Goal: Task Accomplishment & Management: Manage account settings

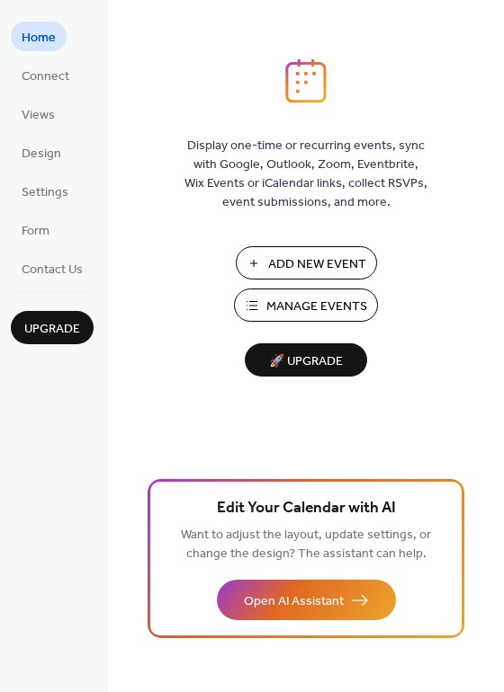
click at [337, 313] on span "Manage Events" at bounding box center [316, 307] width 101 height 19
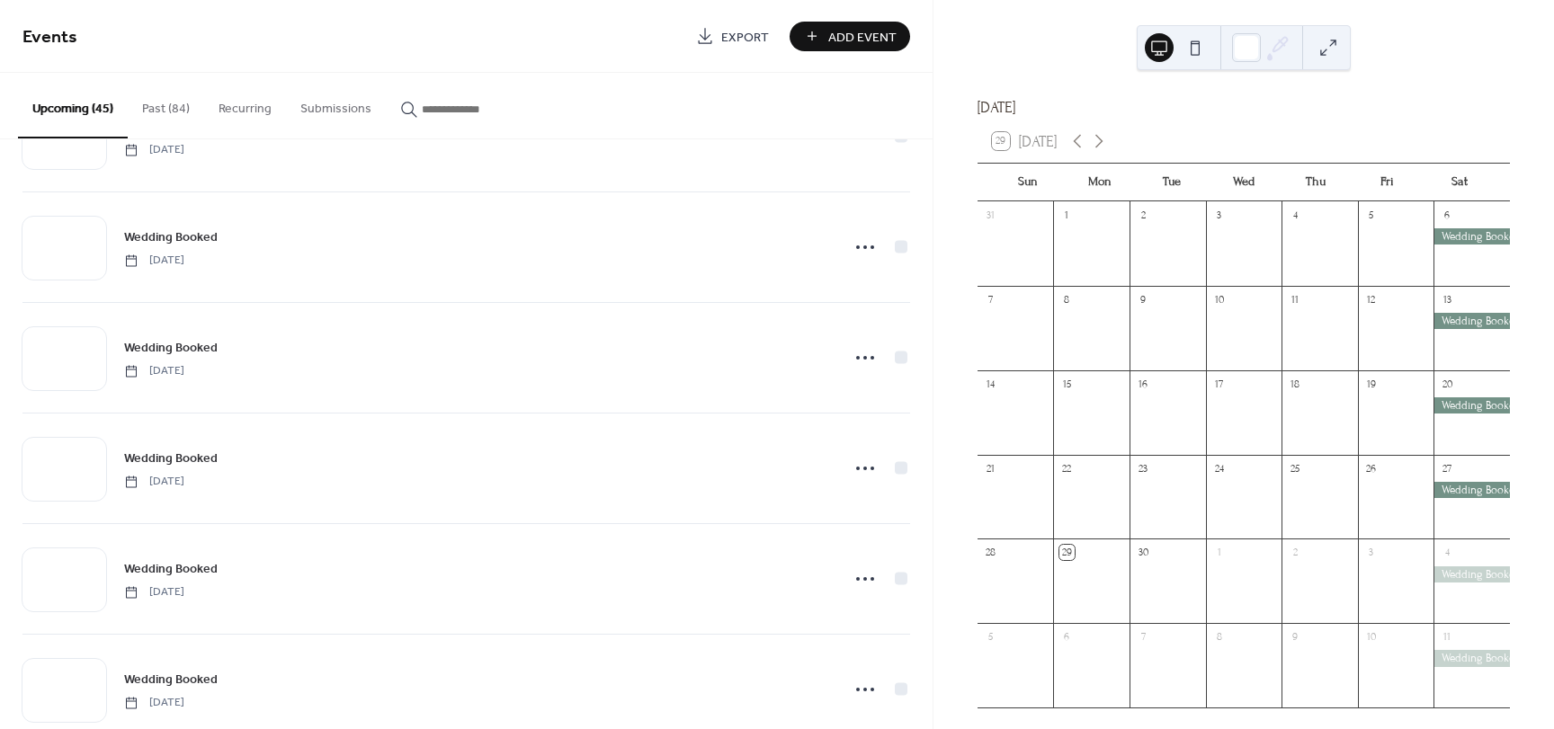
scroll to position [4441, 0]
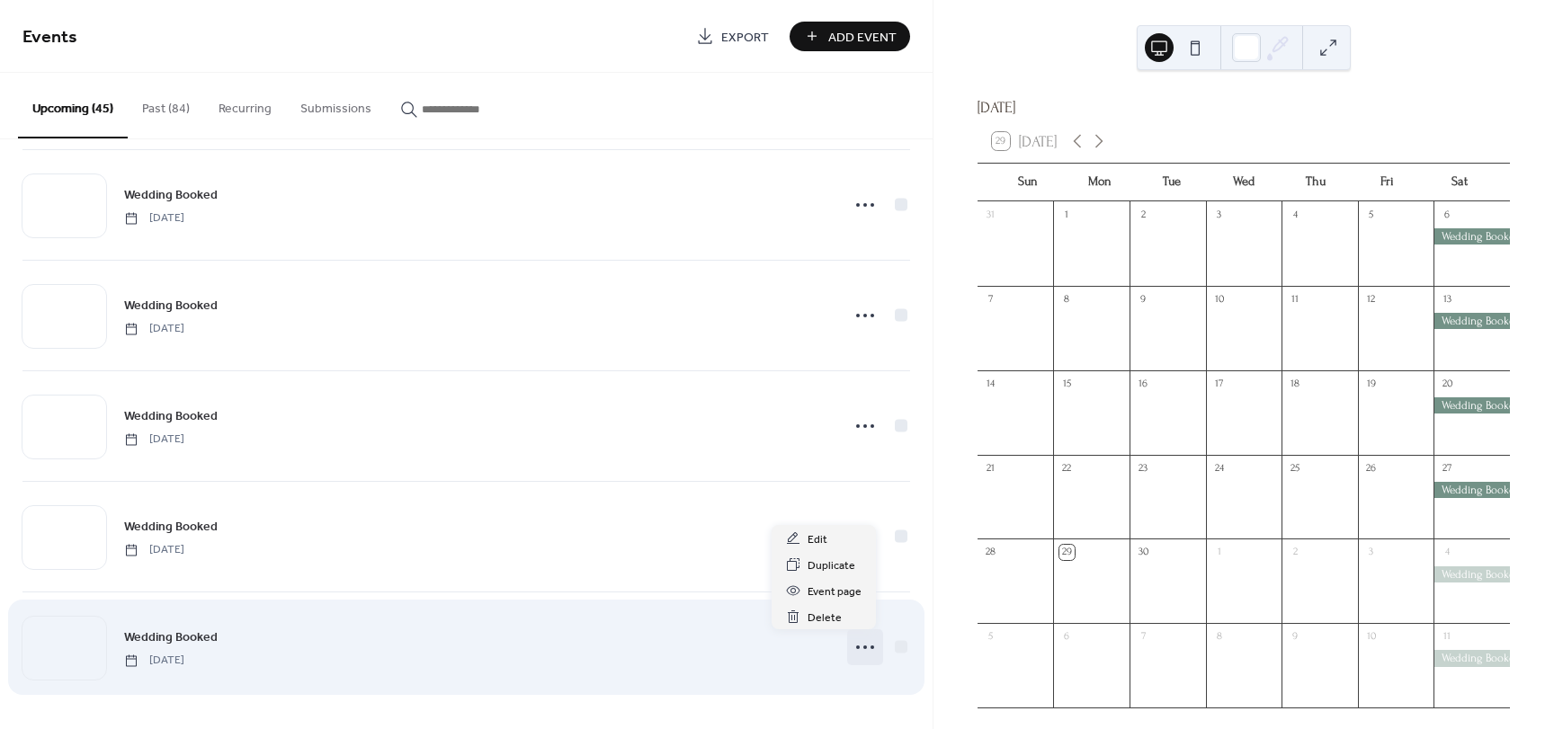
click at [864, 652] on icon at bounding box center [865, 647] width 29 height 29
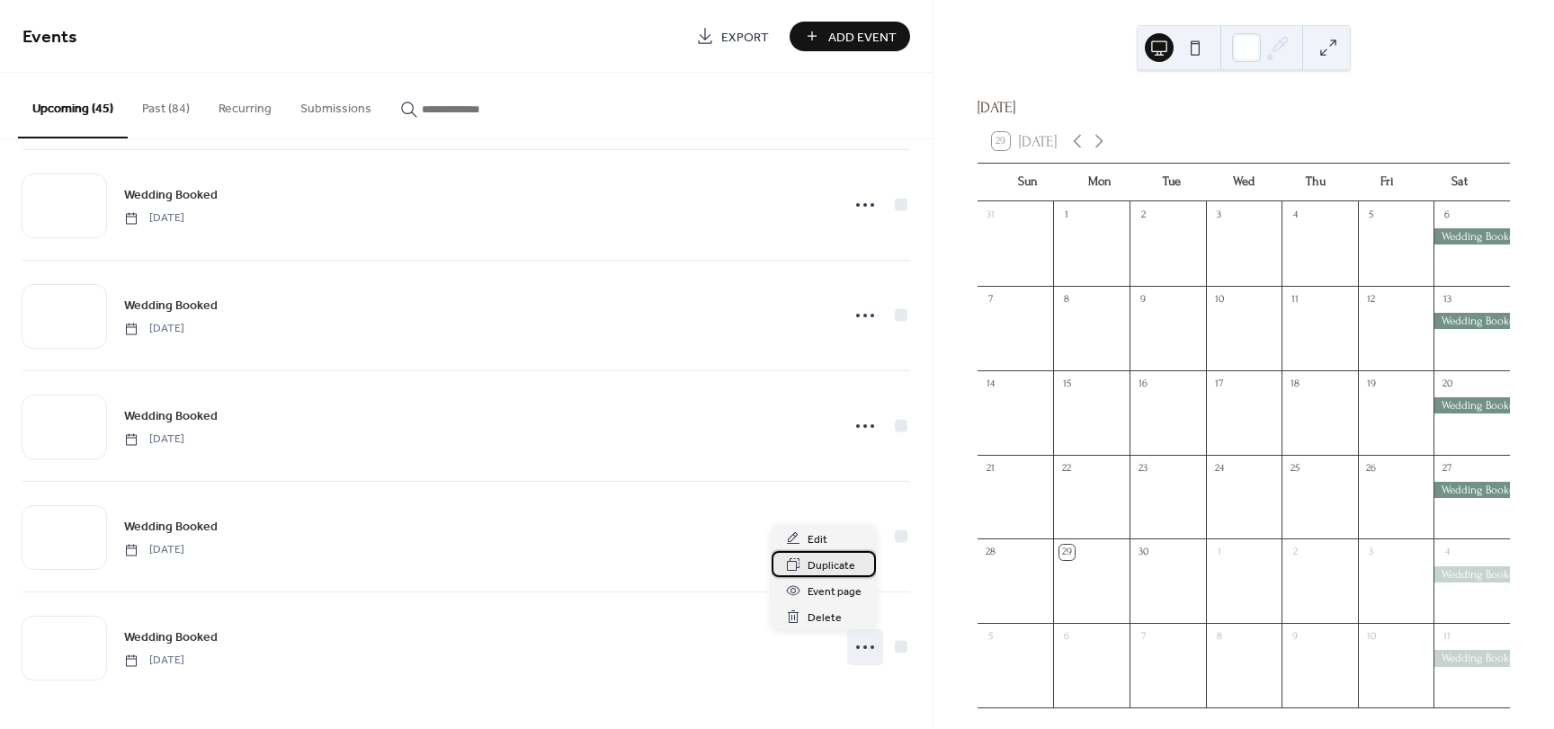
click at [840, 565] on span "Duplicate" at bounding box center [832, 566] width 48 height 19
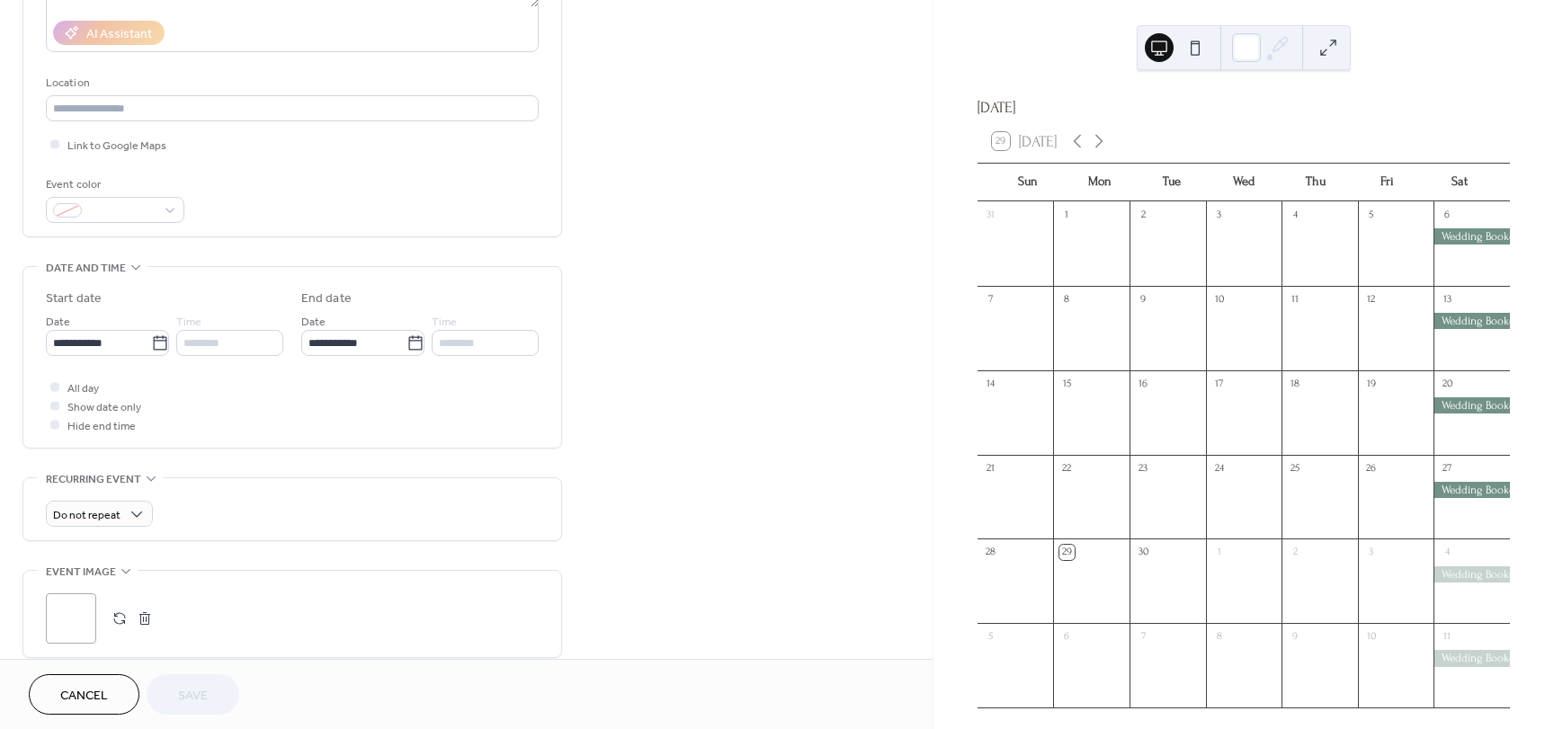
scroll to position [360, 0]
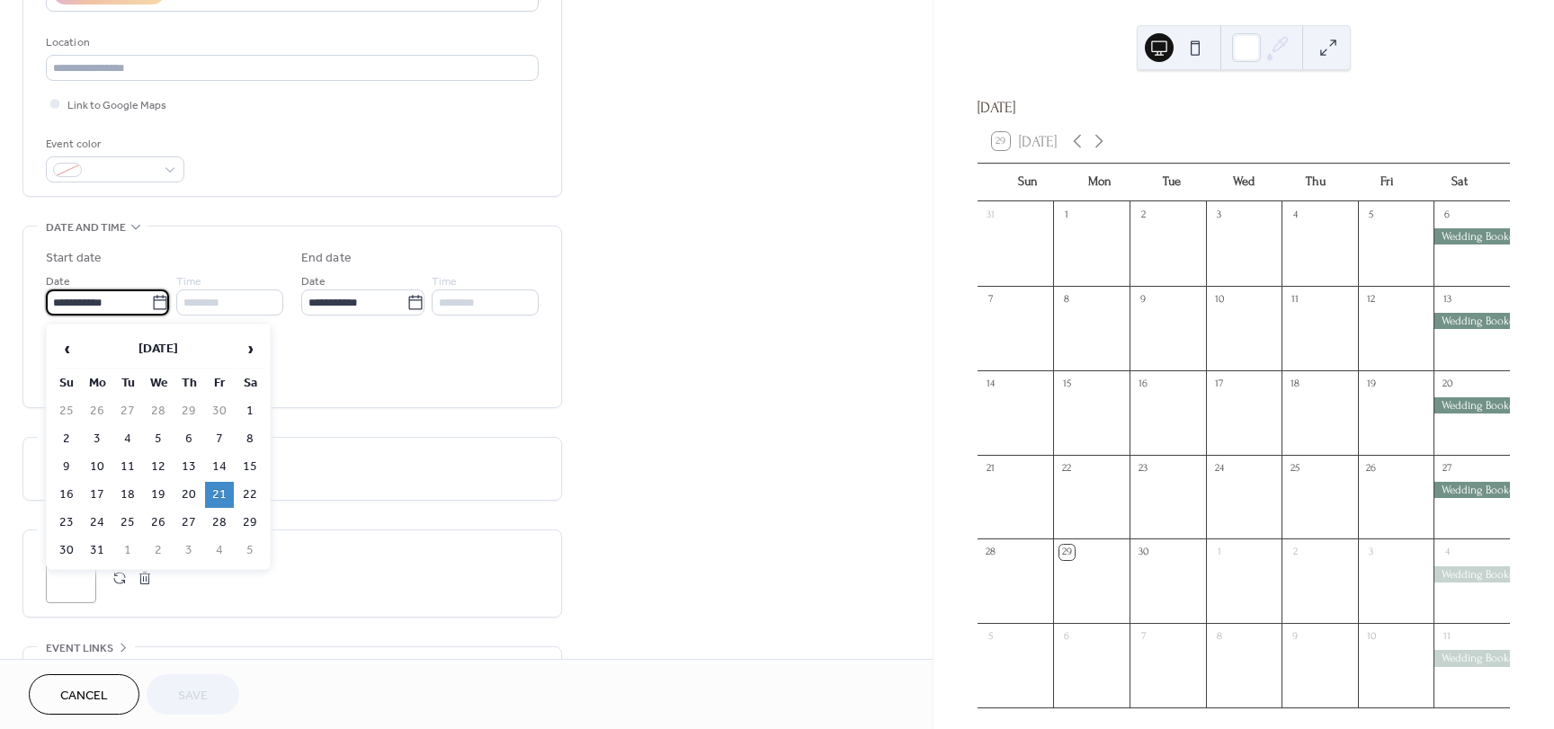
click at [130, 304] on input "**********" at bounding box center [98, 303] width 105 height 26
click at [71, 346] on span "‹" at bounding box center [66, 349] width 27 height 36
click at [70, 346] on span "‹" at bounding box center [66, 349] width 27 height 36
drag, startPoint x: 251, startPoint y: 470, endPoint x: 227, endPoint y: 469, distance: 24.3
click at [228, 469] on tr "14 15 16 17 18 19 20" at bounding box center [158, 467] width 212 height 26
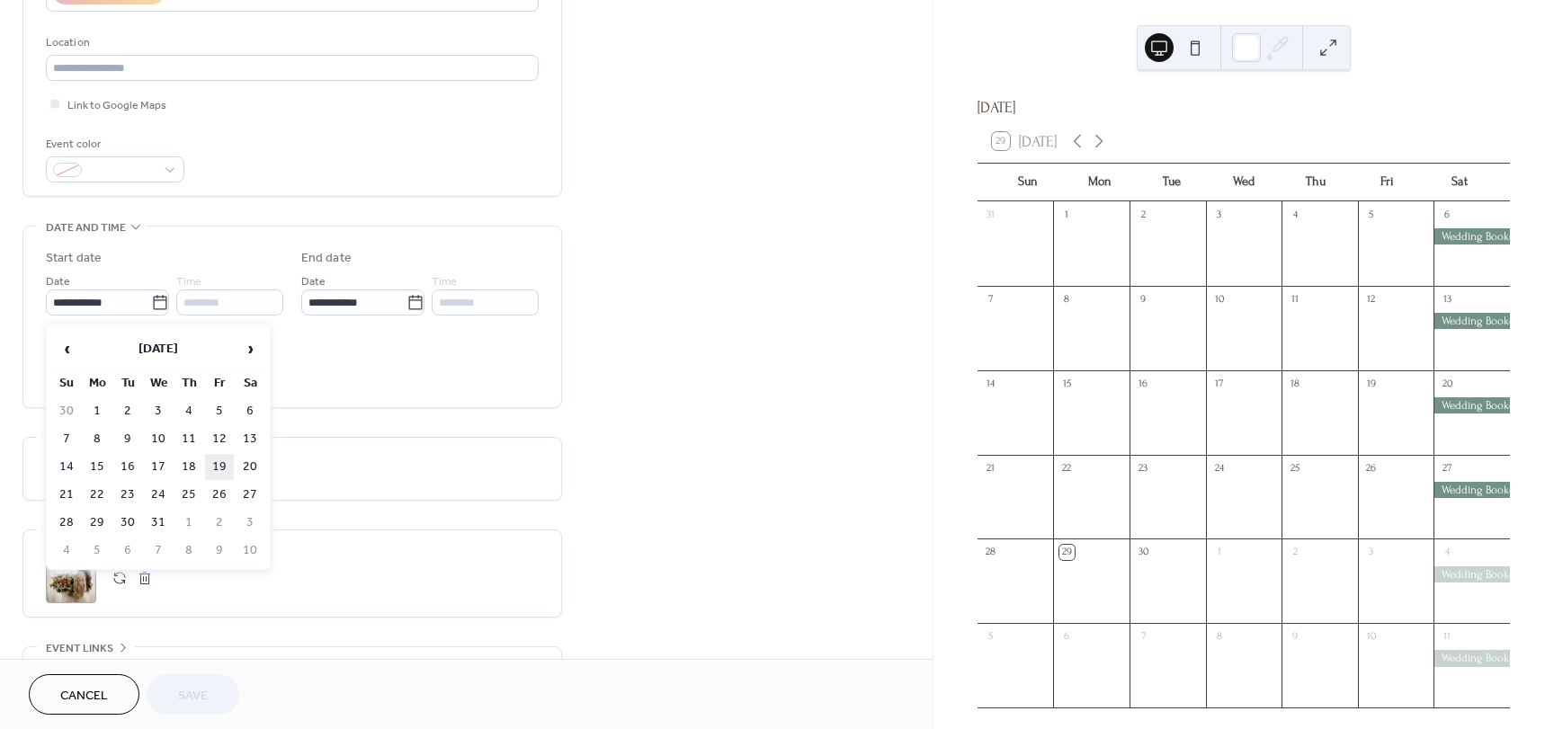
click at [217, 467] on td "19" at bounding box center [219, 467] width 29 height 26
type input "**********"
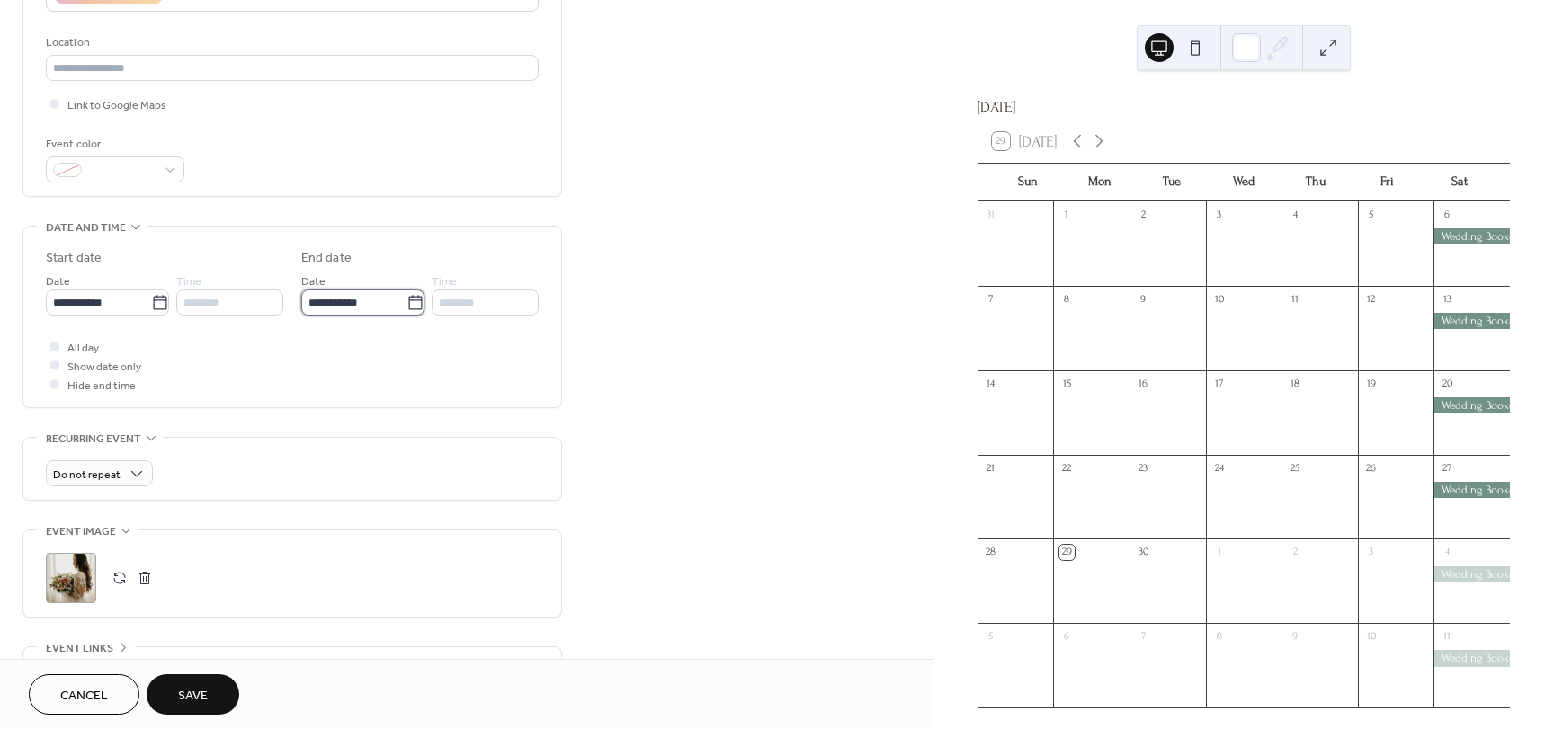
click at [398, 313] on input "**********" at bounding box center [353, 303] width 105 height 26
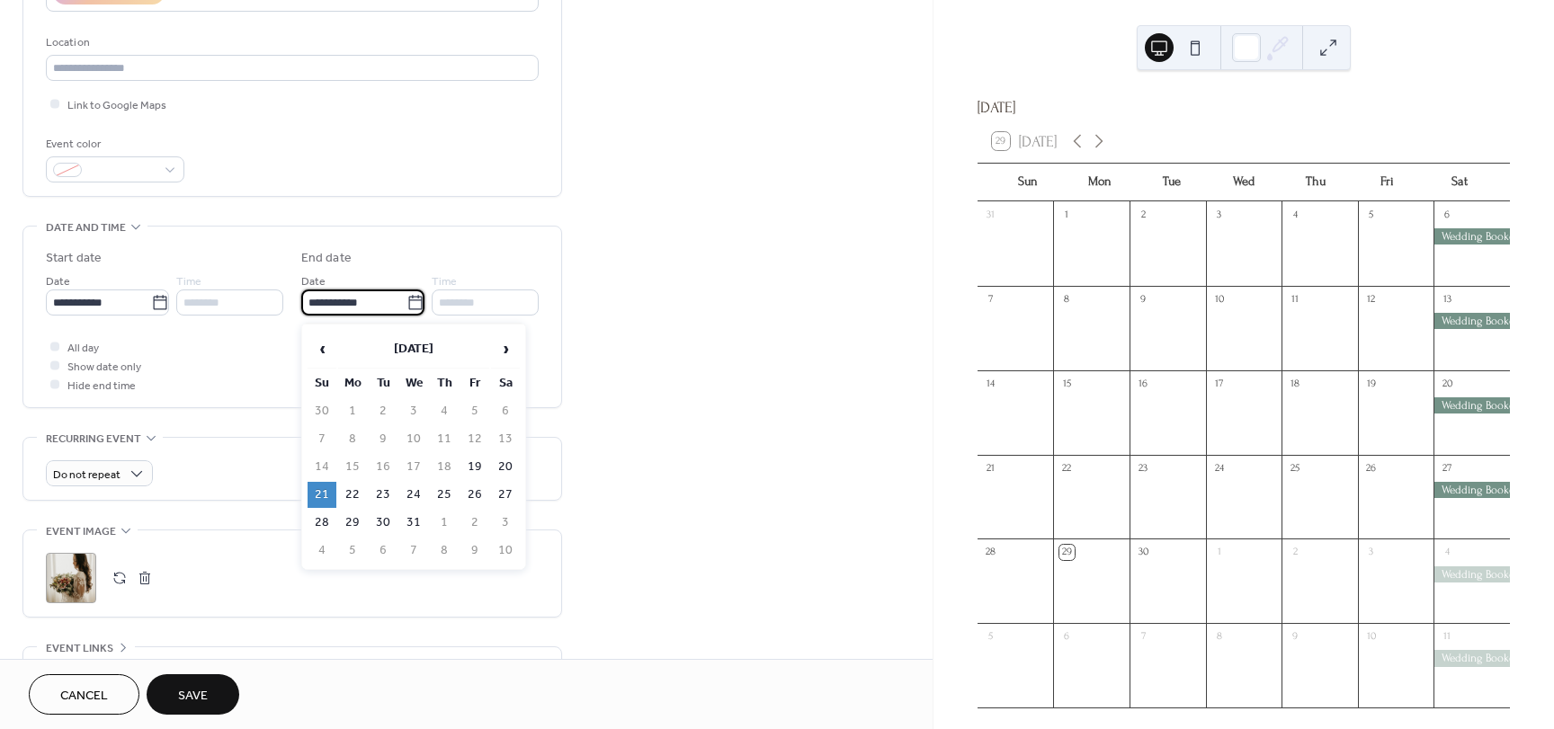
click at [319, 495] on td "21" at bounding box center [322, 495] width 29 height 26
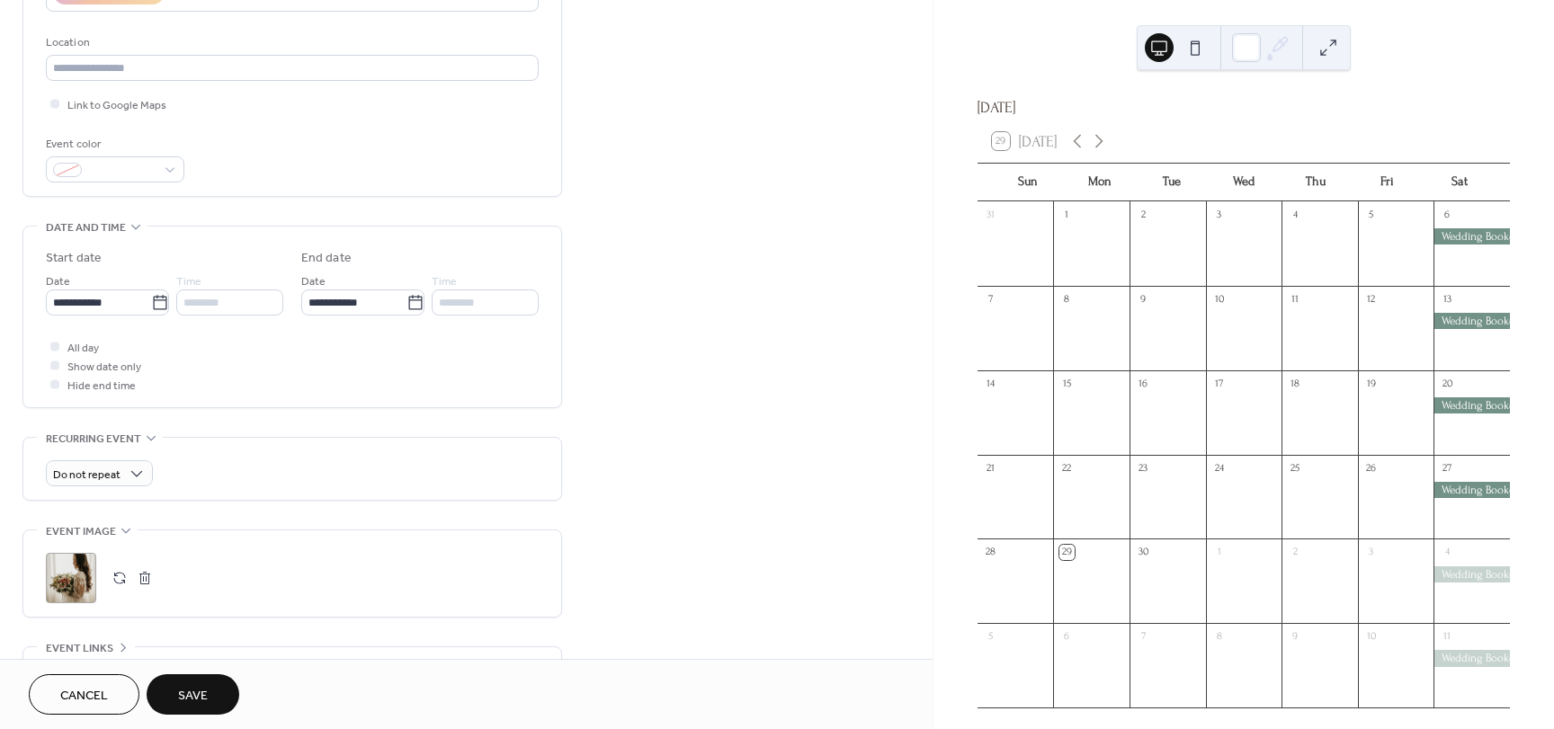
click at [192, 692] on span "Save" at bounding box center [193, 696] width 30 height 19
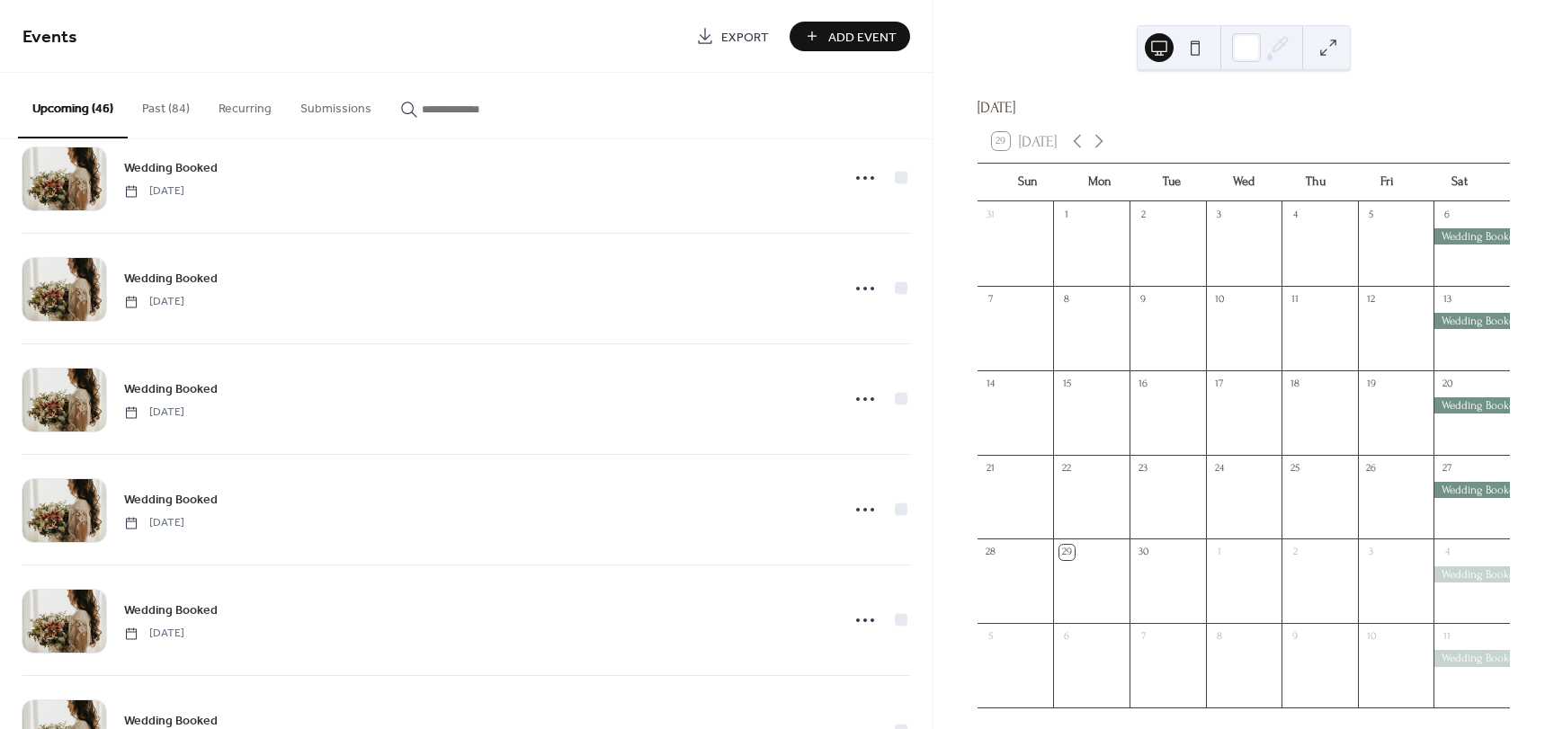
scroll to position [3445, 0]
